Goal: Task Accomplishment & Management: Complete application form

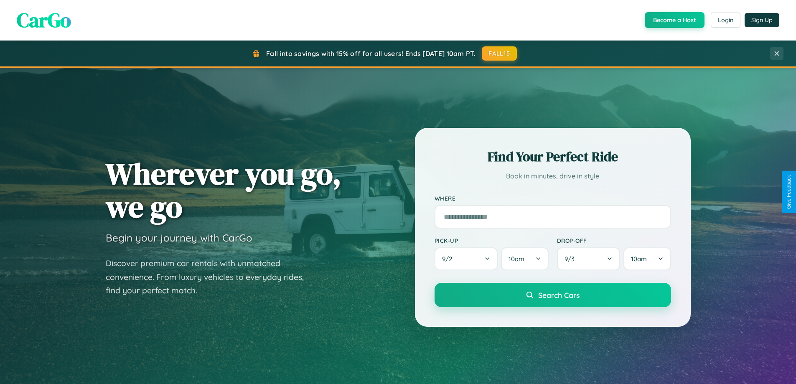
scroll to position [360, 0]
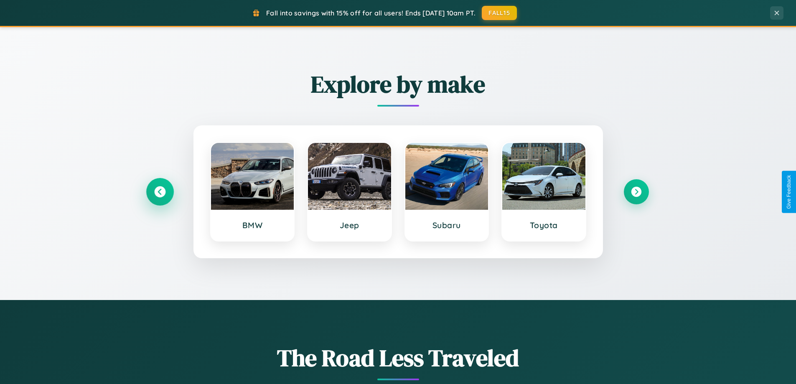
click at [160, 192] on icon at bounding box center [159, 191] width 11 height 11
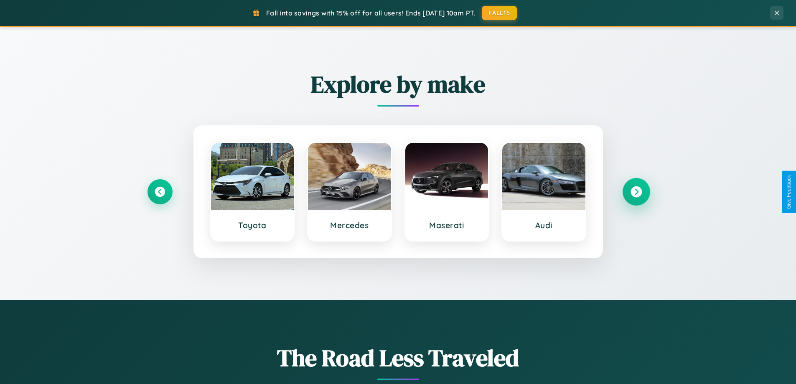
click at [636, 192] on icon at bounding box center [636, 191] width 11 height 11
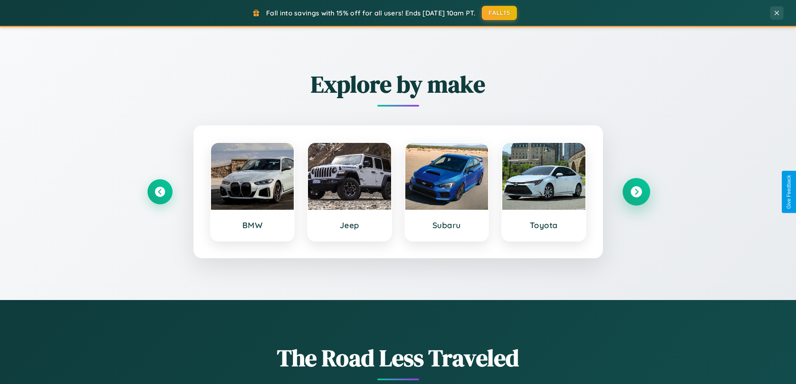
click at [636, 192] on icon at bounding box center [636, 191] width 11 height 11
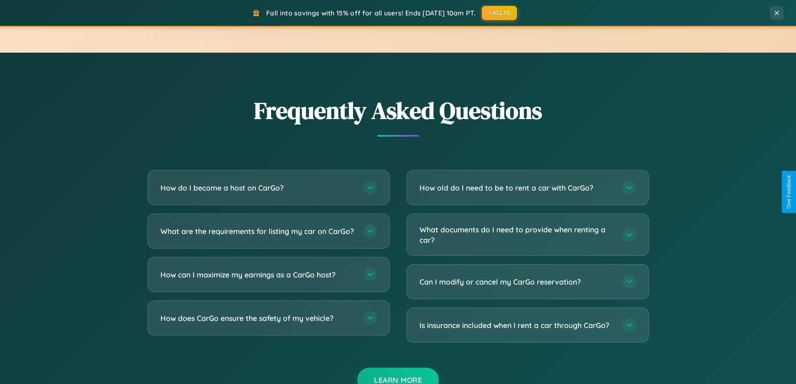
scroll to position [1609, 0]
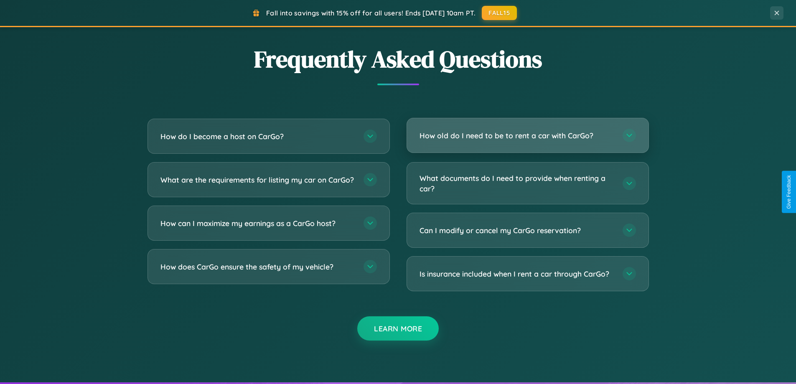
click at [528, 136] on h3 "How old do I need to be to rent a car with CarGo?" at bounding box center [517, 135] width 195 height 10
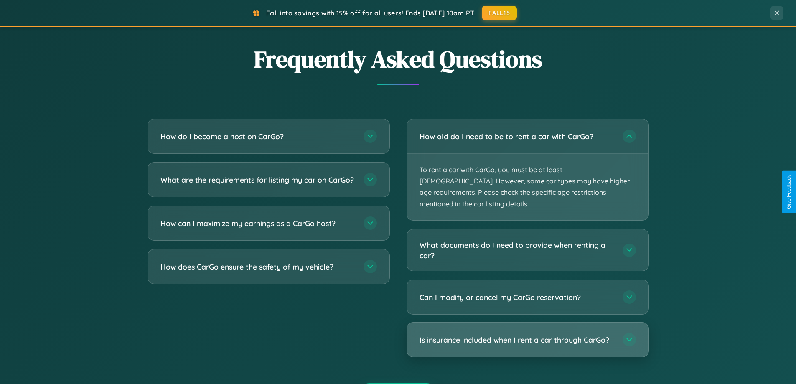
click at [528, 335] on h3 "Is insurance included when I rent a car through CarGo?" at bounding box center [517, 340] width 195 height 10
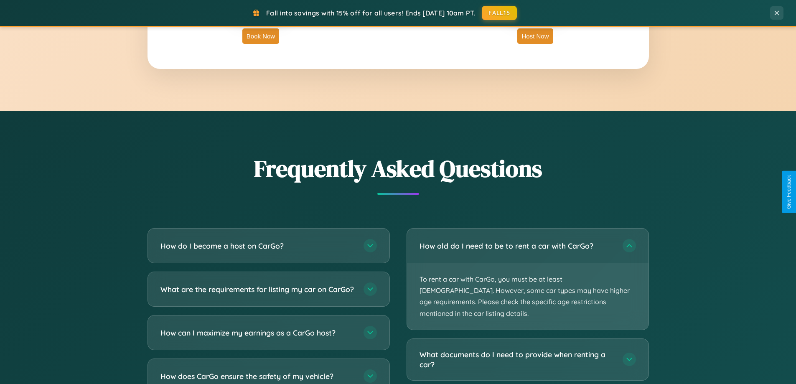
scroll to position [0, 0]
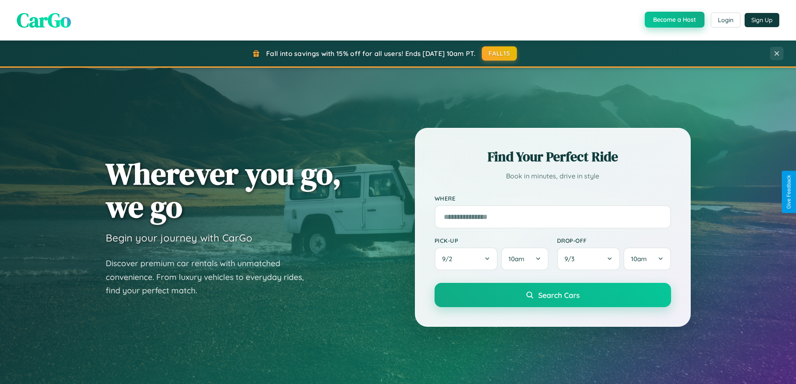
click at [674, 20] on button "Become a Host" at bounding box center [675, 20] width 60 height 16
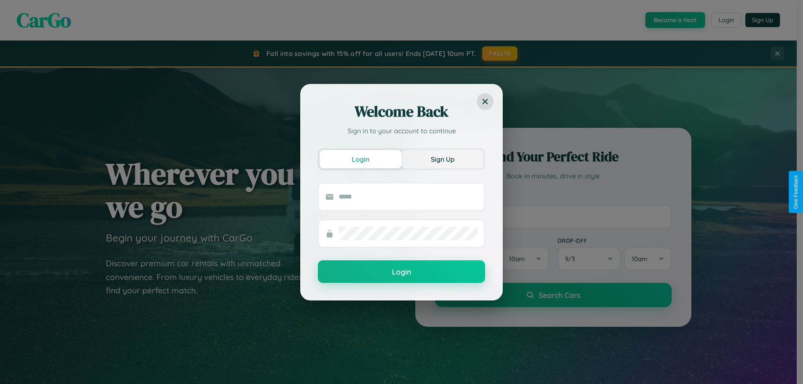
click at [442, 159] on button "Sign Up" at bounding box center [442, 159] width 82 height 18
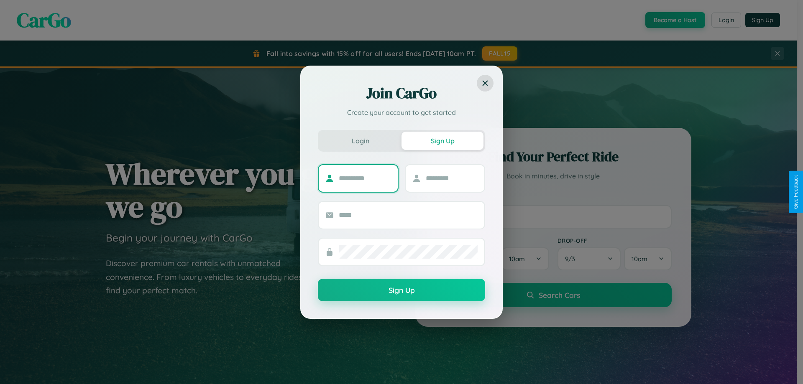
click at [365, 178] on input "text" at bounding box center [365, 178] width 52 height 13
type input "******"
click at [451, 178] on input "text" at bounding box center [452, 178] width 52 height 13
type input "******"
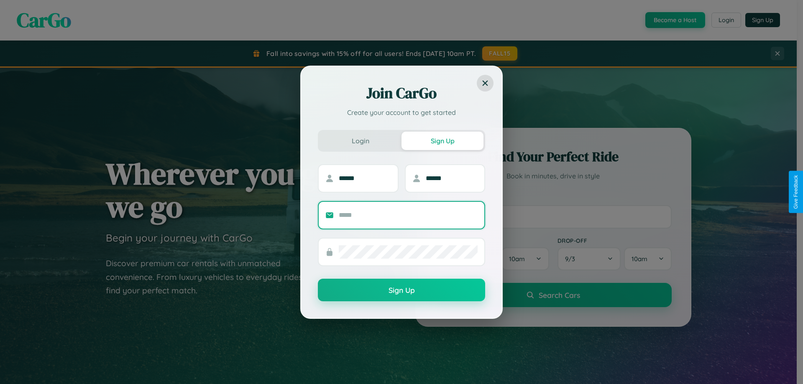
click at [408, 215] on input "text" at bounding box center [408, 215] width 139 height 13
type input "**********"
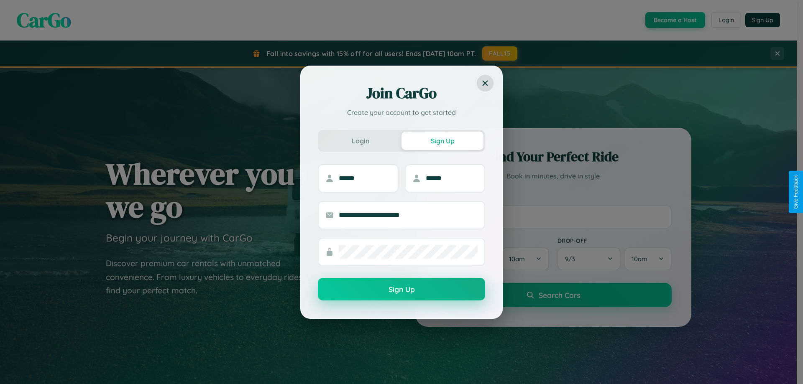
click at [401, 289] on button "Sign Up" at bounding box center [401, 289] width 167 height 23
